Goal: Information Seeking & Learning: Learn about a topic

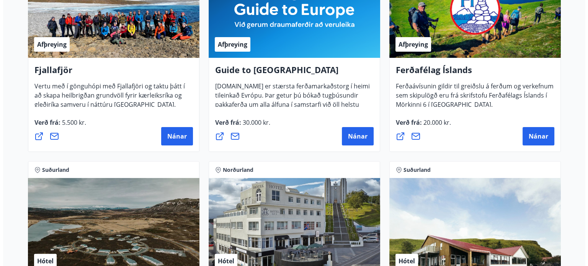
scroll to position [205, 0]
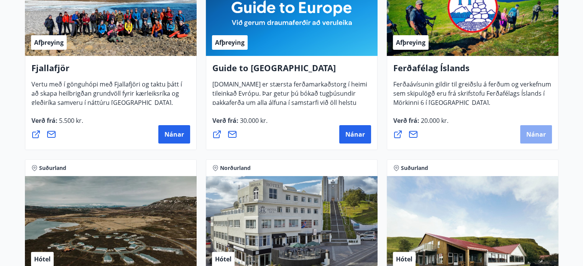
click at [532, 134] on span "Nánar" at bounding box center [536, 134] width 20 height 8
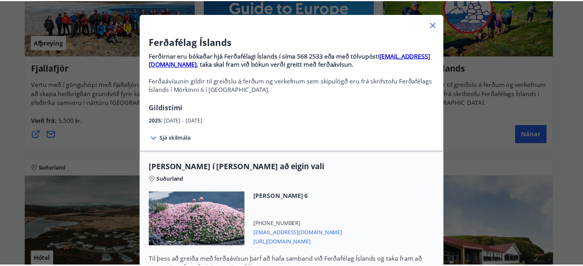
scroll to position [0, 0]
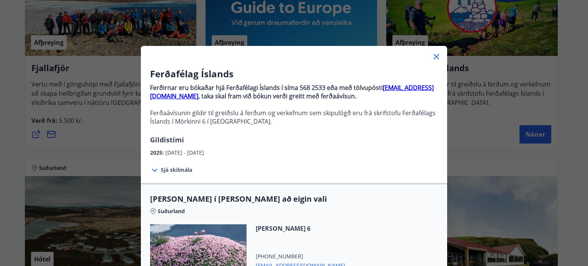
click at [436, 56] on icon at bounding box center [436, 56] width 1 height 1
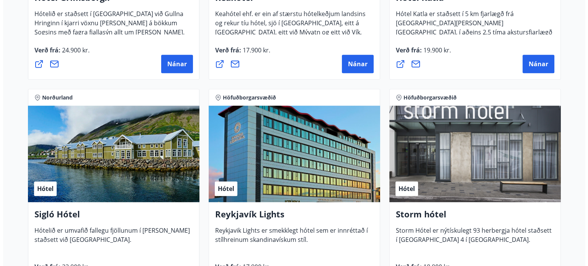
scroll to position [495, 0]
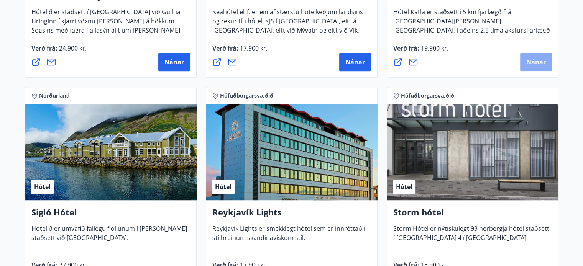
click at [541, 54] on button "Nánar" at bounding box center [536, 62] width 32 height 18
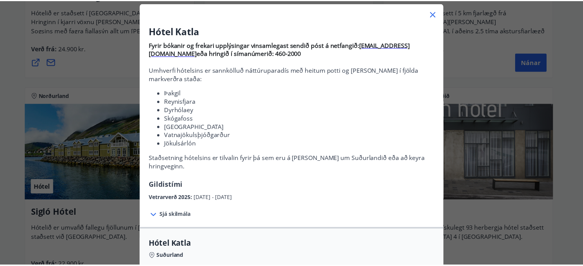
scroll to position [0, 0]
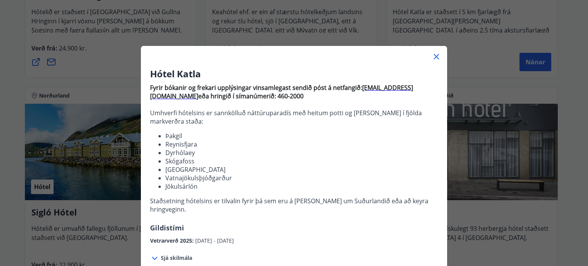
click at [434, 56] on icon at bounding box center [436, 56] width 9 height 9
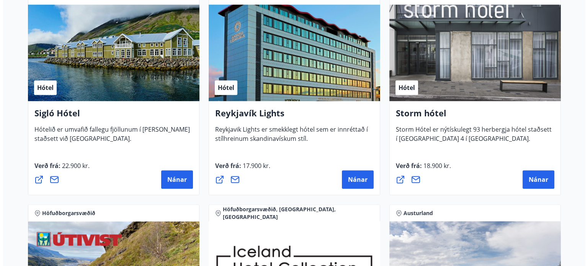
scroll to position [595, 0]
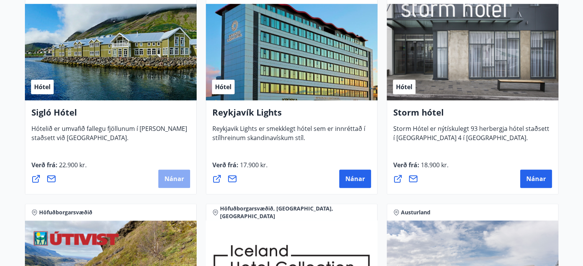
click at [176, 181] on span "Nánar" at bounding box center [174, 179] width 20 height 8
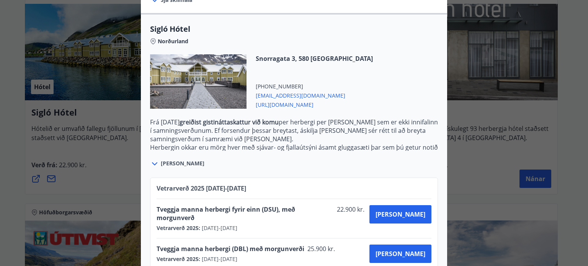
scroll to position [188, 0]
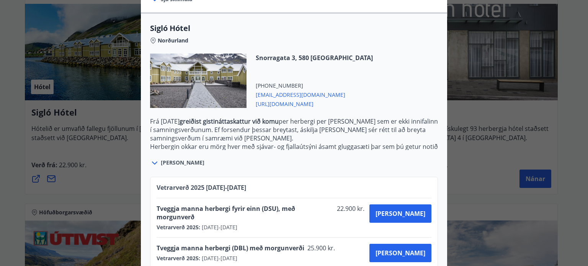
drag, startPoint x: 340, startPoint y: 98, endPoint x: 320, endPoint y: 99, distance: 20.7
click at [320, 99] on span "[URL][DOMAIN_NAME]" at bounding box center [314, 103] width 117 height 9
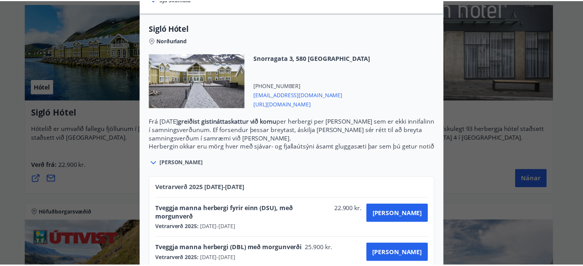
scroll to position [0, 0]
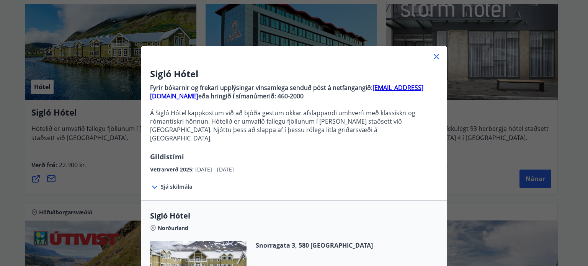
click at [436, 57] on icon at bounding box center [436, 56] width 9 height 9
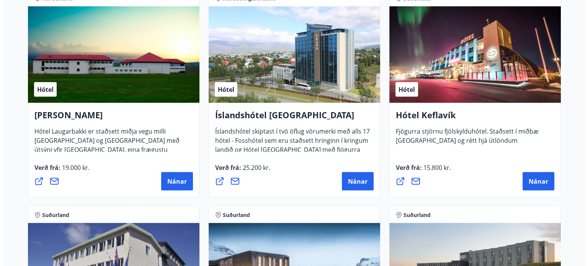
scroll to position [1468, 0]
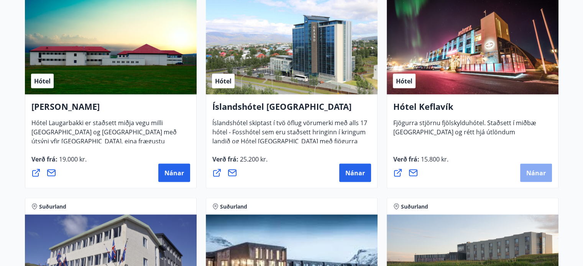
click at [535, 174] on span "Nánar" at bounding box center [536, 173] width 20 height 8
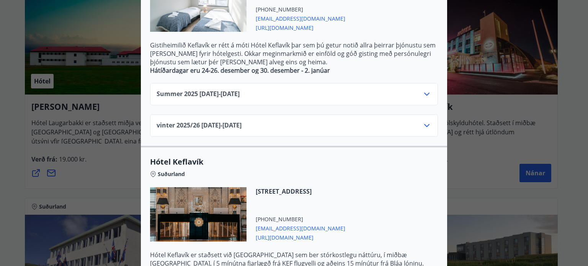
scroll to position [223, 0]
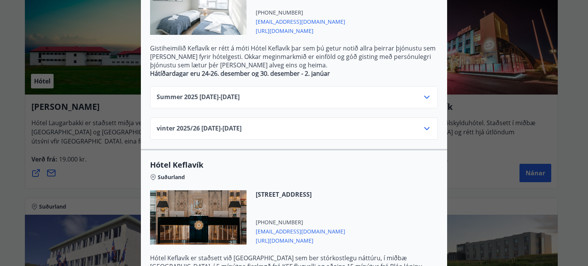
click at [426, 97] on icon at bounding box center [427, 97] width 9 height 9
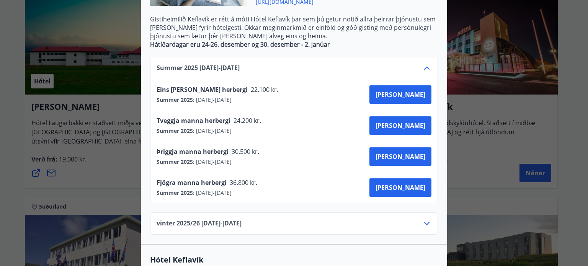
scroll to position [254, 0]
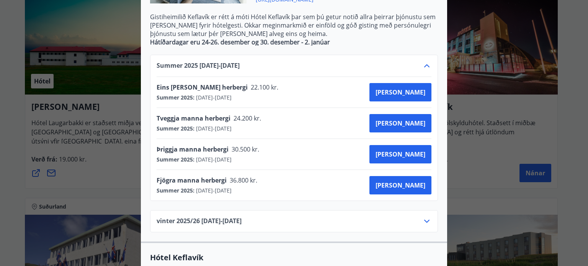
click at [425, 65] on icon at bounding box center [427, 65] width 9 height 9
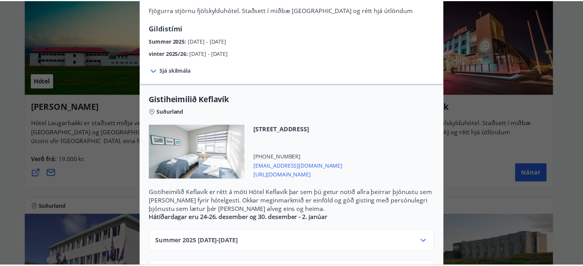
scroll to position [0, 0]
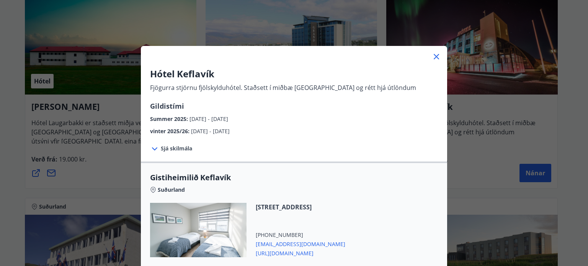
click at [435, 53] on icon at bounding box center [436, 56] width 9 height 9
